Goal: Check status

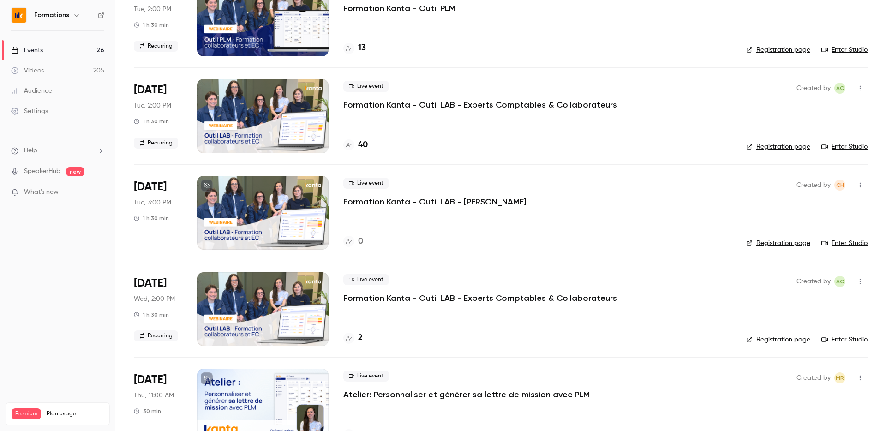
scroll to position [407, 0]
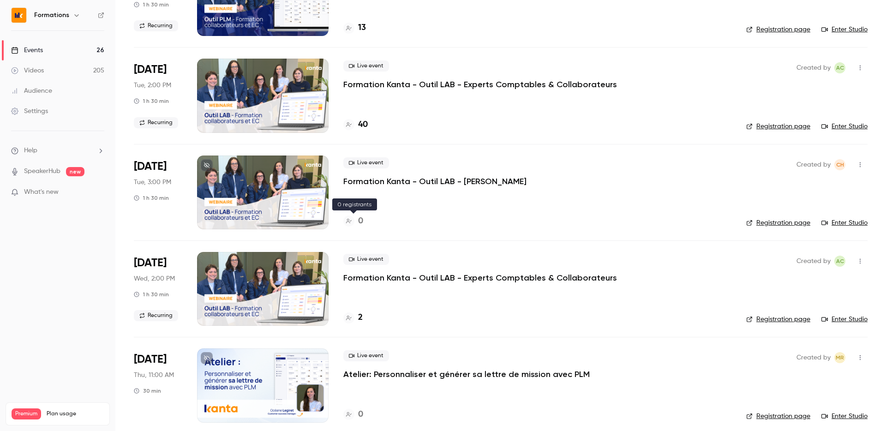
click at [349, 218] on div at bounding box center [348, 221] width 11 height 11
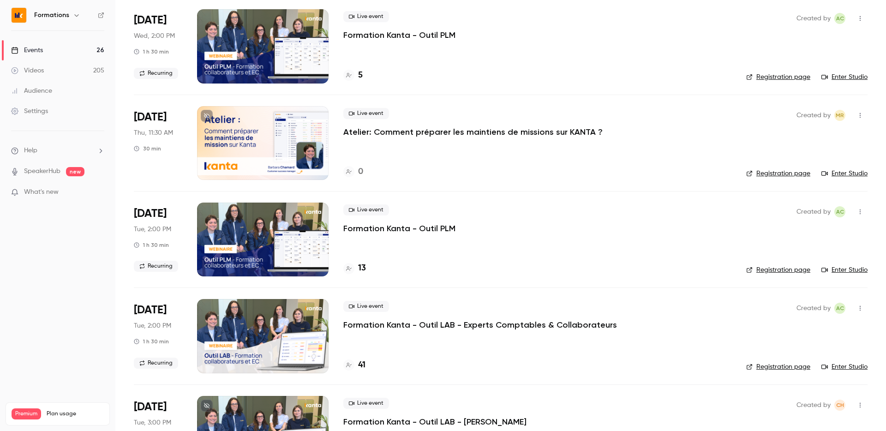
scroll to position [307, 0]
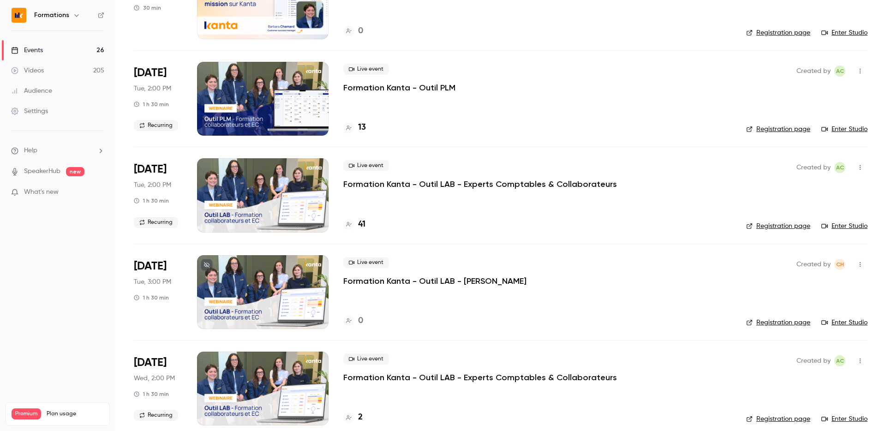
click at [803, 320] on link "Registration page" at bounding box center [778, 322] width 64 height 9
click at [753, 322] on link "Registration page" at bounding box center [778, 322] width 64 height 9
click at [355, 318] on div "0" at bounding box center [353, 321] width 20 height 12
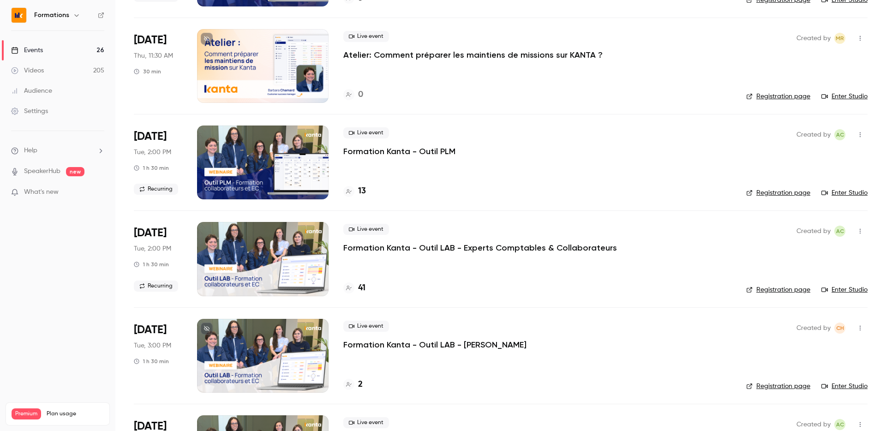
scroll to position [264, 0]
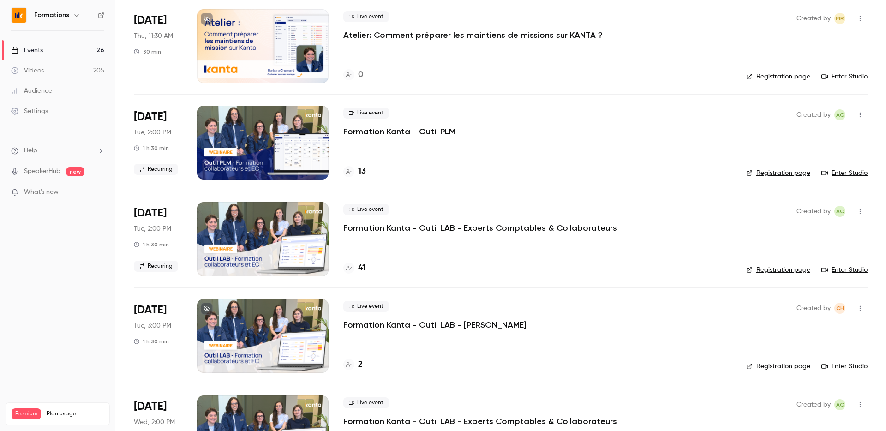
click at [794, 368] on link "Registration page" at bounding box center [778, 366] width 64 height 9
click at [355, 359] on div "2" at bounding box center [352, 365] width 19 height 12
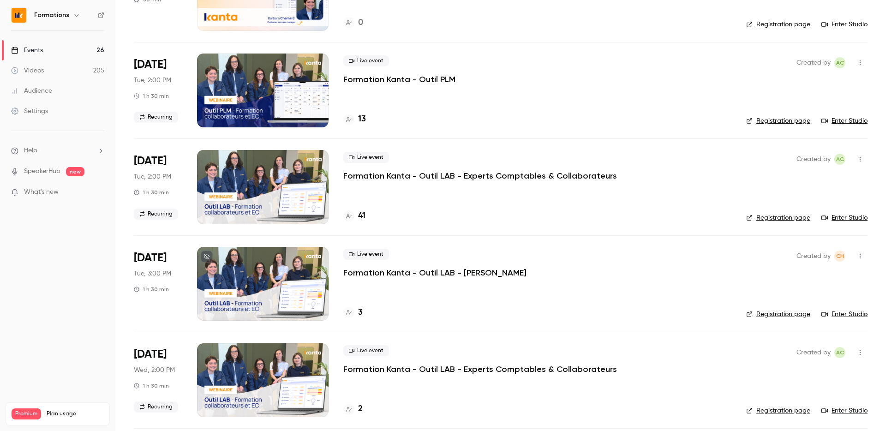
scroll to position [317, 0]
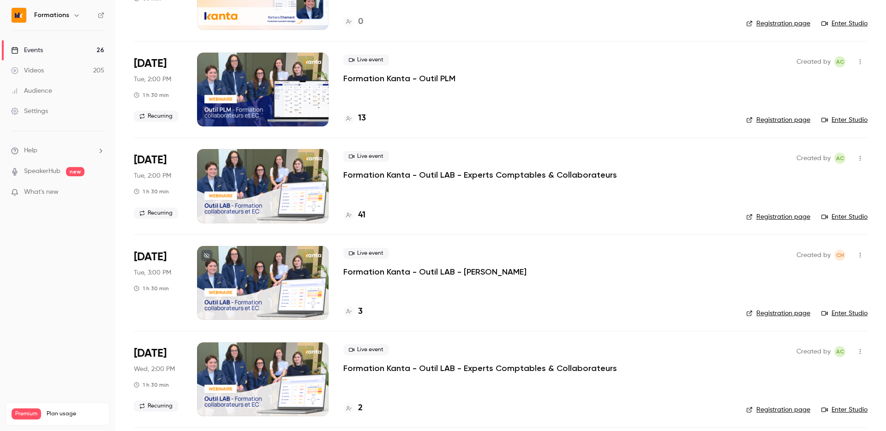
click at [799, 315] on link "Registration page" at bounding box center [778, 313] width 64 height 9
click at [784, 313] on link "Registration page" at bounding box center [778, 313] width 64 height 9
click at [790, 313] on link "Registration page" at bounding box center [778, 313] width 64 height 9
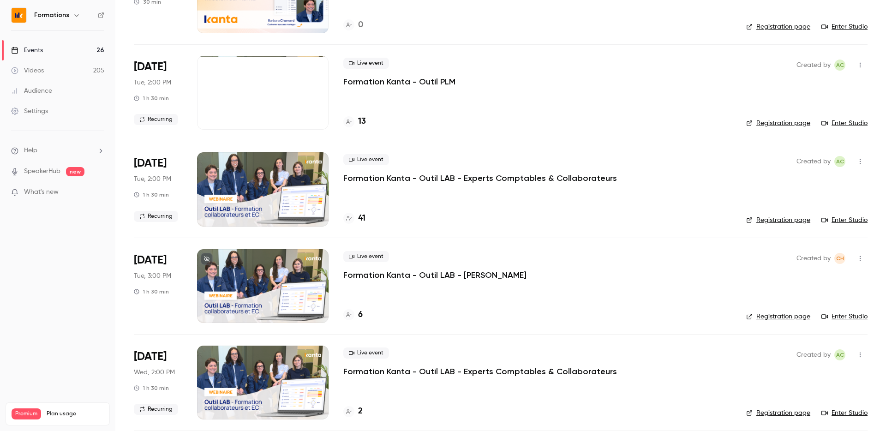
scroll to position [314, 0]
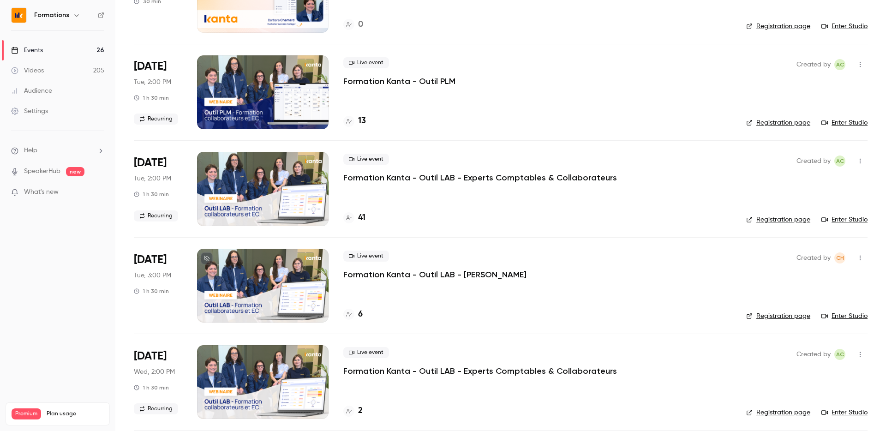
click at [355, 315] on div "6" at bounding box center [352, 314] width 19 height 12
